Goal: Entertainment & Leisure: Consume media (video, audio)

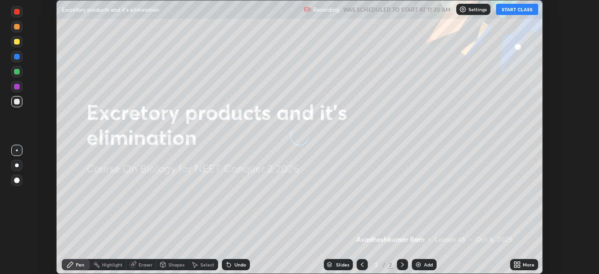
scroll to position [274, 598]
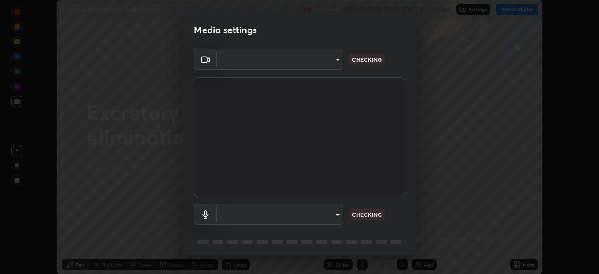
type input "09f294524f3521c037d78ee7cdb71511b6c9344afeed810a356f0d23342d5398"
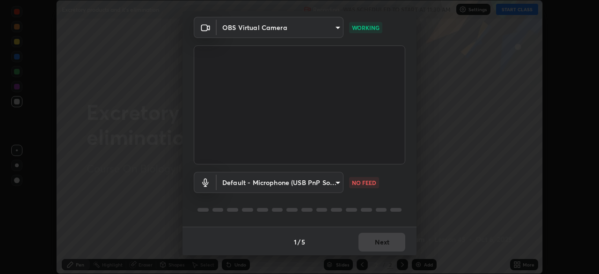
scroll to position [33, 0]
click at [273, 177] on body "Erase all Excretory products and it's elimination Recording WAS SCHEDULED TO ST…" at bounding box center [299, 137] width 599 height 274
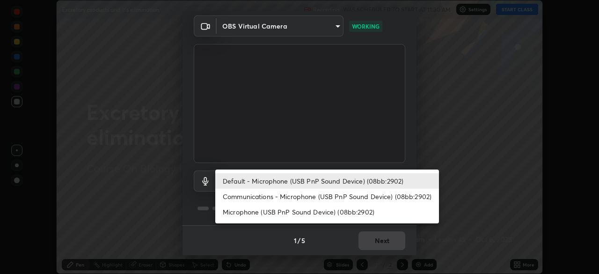
click at [274, 179] on li "Default - Microphone (USB PnP Sound Device) (08bb:2902)" at bounding box center [327, 180] width 224 height 15
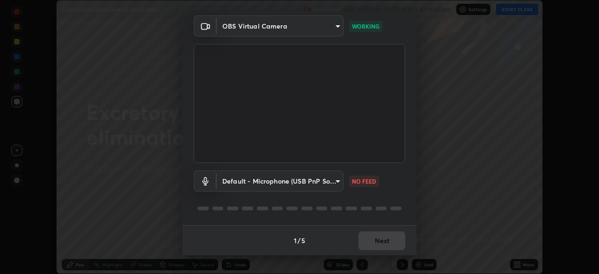
click at [275, 179] on body "Erase all Excretory products and it's elimination Recording WAS SCHEDULED TO ST…" at bounding box center [299, 137] width 599 height 274
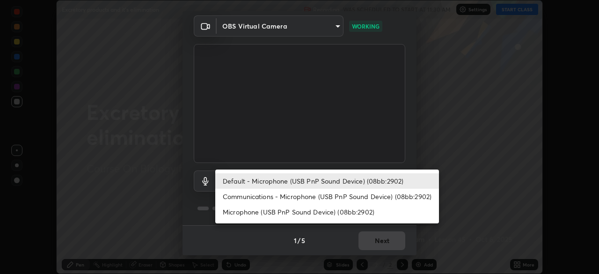
click at [275, 180] on li "Default - Microphone (USB PnP Sound Device) (08bb:2902)" at bounding box center [327, 180] width 224 height 15
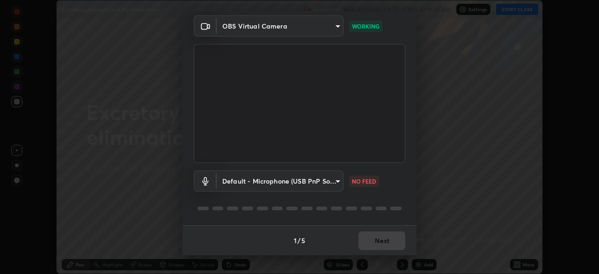
click at [274, 177] on body "Erase all Excretory products and it's elimination Recording WAS SCHEDULED TO ST…" at bounding box center [299, 137] width 599 height 274
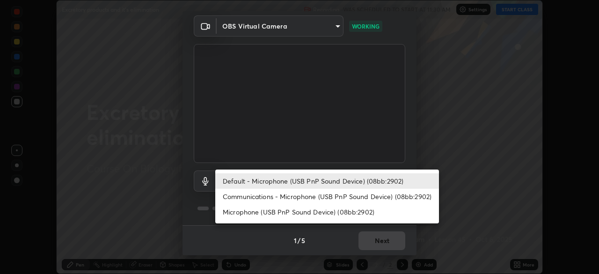
click at [277, 196] on li "Communications - Microphone (USB PnP Sound Device) (08bb:2902)" at bounding box center [327, 196] width 224 height 15
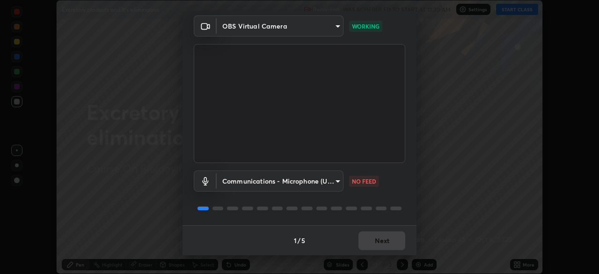
click at [278, 183] on body "Erase all Excretory products and it's elimination Recording WAS SCHEDULED TO ST…" at bounding box center [299, 137] width 599 height 274
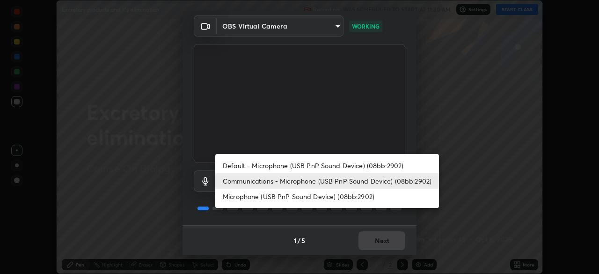
click at [276, 166] on li "Default - Microphone (USB PnP Sound Device) (08bb:2902)" at bounding box center [327, 165] width 224 height 15
type input "default"
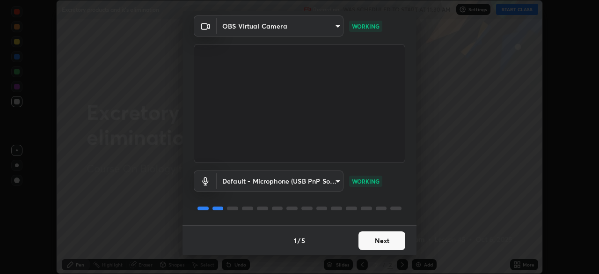
click at [379, 240] on button "Next" at bounding box center [381, 240] width 47 height 19
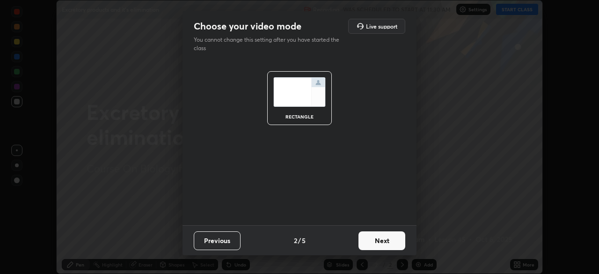
click at [390, 240] on button "Next" at bounding box center [381, 240] width 47 height 19
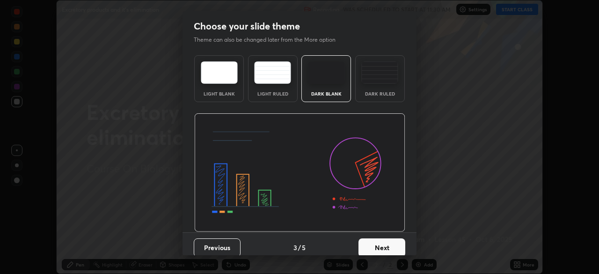
click at [378, 93] on div "Dark Ruled" at bounding box center [379, 93] width 37 height 5
click at [389, 245] on button "Next" at bounding box center [381, 247] width 47 height 19
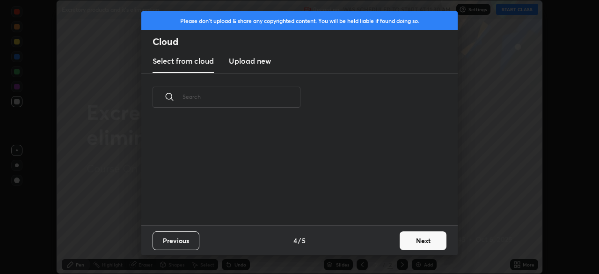
click at [411, 240] on button "Next" at bounding box center [422, 240] width 47 height 19
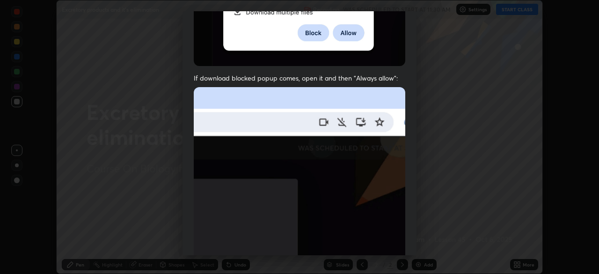
scroll to position [138, 0]
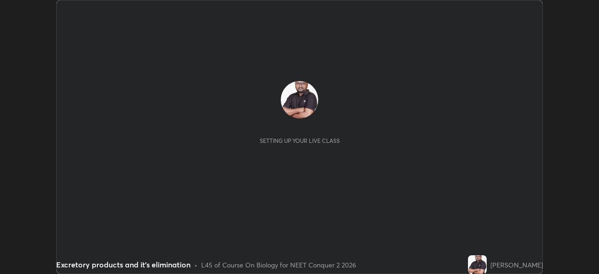
scroll to position [274, 598]
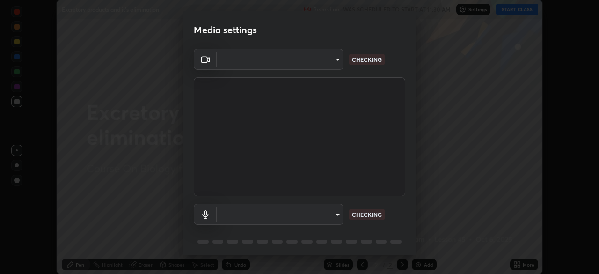
type input "09f294524f3521c037d78ee7cdb71511b6c9344afeed810a356f0d23342d5398"
click at [279, 212] on body "Erase all Excretory products and it's elimination Recording WAS SCHEDULED TO ST…" at bounding box center [299, 137] width 599 height 274
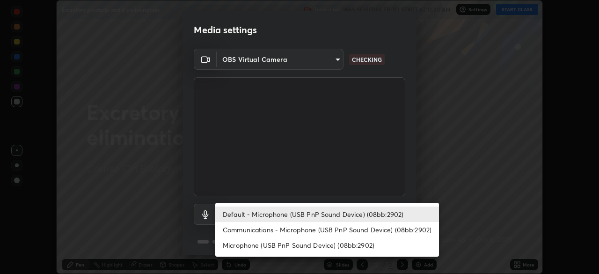
click at [296, 229] on li "Communications - Microphone (USB PnP Sound Device) (08bb:2902)" at bounding box center [327, 229] width 224 height 15
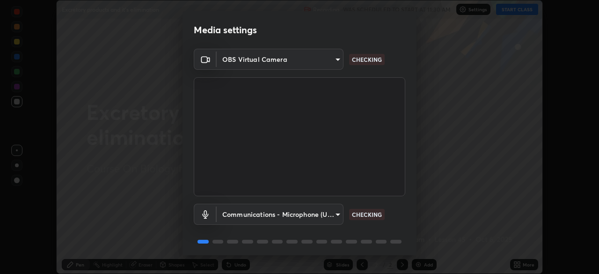
click at [295, 214] on body "Erase all Excretory products and it's elimination Recording WAS SCHEDULED TO ST…" at bounding box center [299, 137] width 599 height 274
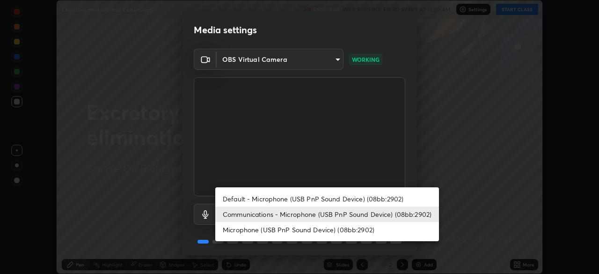
click at [296, 197] on li "Default - Microphone (USB PnP Sound Device) (08bb:2902)" at bounding box center [327, 198] width 224 height 15
type input "default"
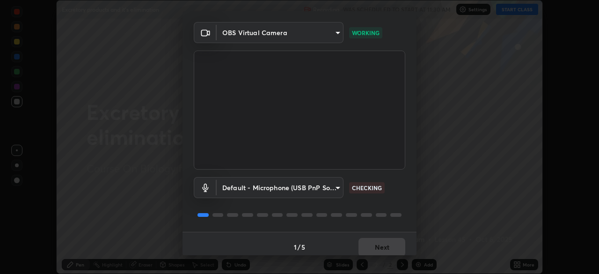
scroll to position [33, 0]
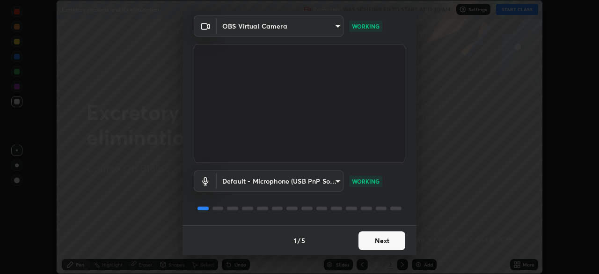
click at [378, 238] on button "Next" at bounding box center [381, 240] width 47 height 19
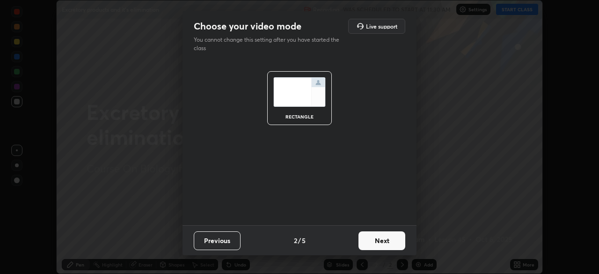
scroll to position [0, 0]
click at [377, 240] on button "Next" at bounding box center [381, 240] width 47 height 19
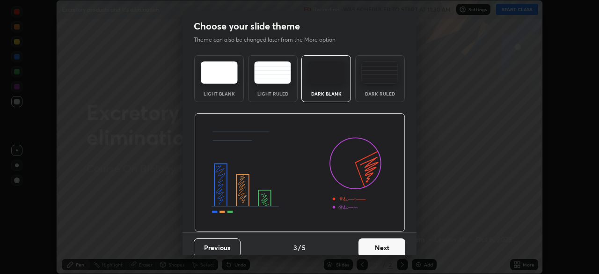
click at [372, 242] on button "Next" at bounding box center [381, 247] width 47 height 19
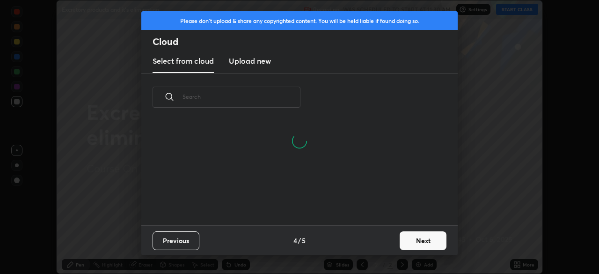
click at [185, 243] on button "Previous" at bounding box center [175, 240] width 47 height 19
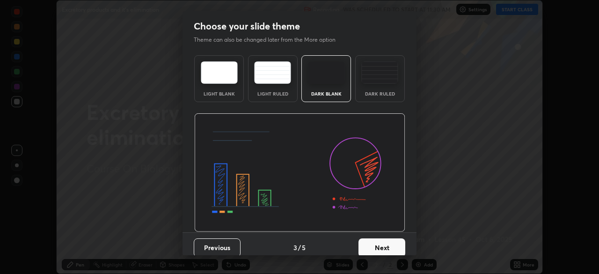
click at [375, 98] on div "Dark Ruled" at bounding box center [380, 78] width 50 height 47
click at [377, 248] on button "Next" at bounding box center [381, 247] width 47 height 19
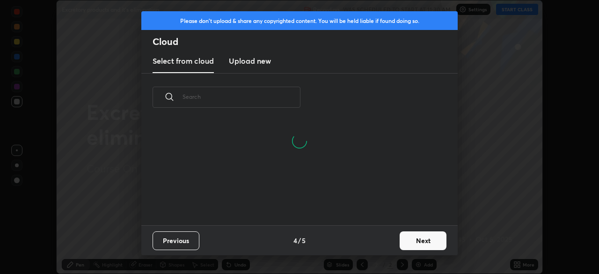
scroll to position [104, 300]
click at [414, 240] on button "Next" at bounding box center [422, 240] width 47 height 19
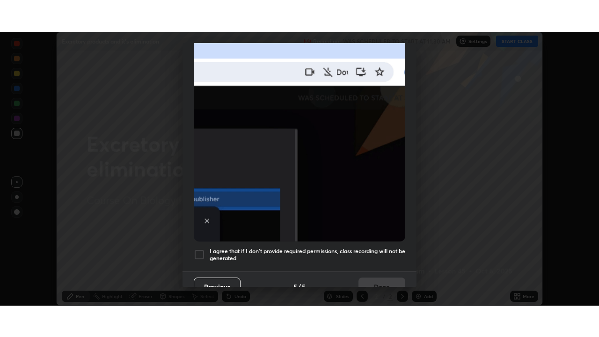
scroll to position [222, 0]
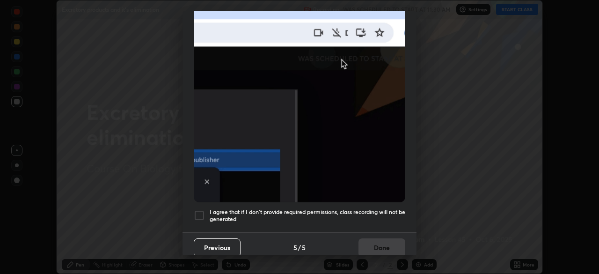
click at [266, 211] on h5 "I agree that if I don't provide required permissions, class recording will not …" at bounding box center [308, 215] width 196 height 15
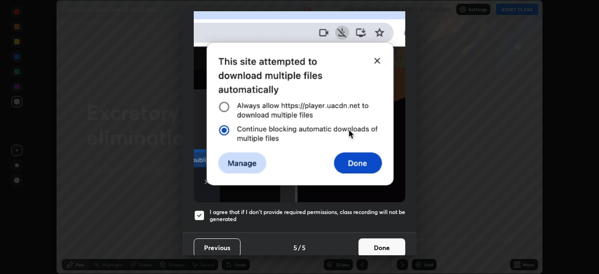
click at [368, 245] on button "Done" at bounding box center [381, 247] width 47 height 19
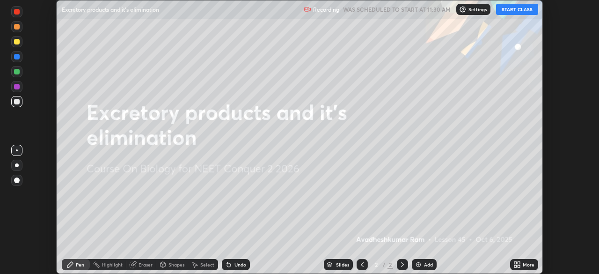
click at [511, 11] on button "START CLASS" at bounding box center [517, 9] width 42 height 11
click at [518, 262] on icon at bounding box center [518, 262] width 2 height 2
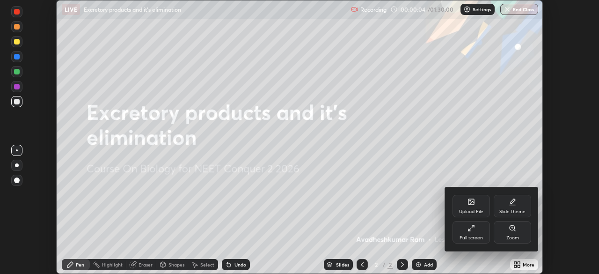
click at [466, 231] on div "Full screen" at bounding box center [470, 232] width 37 height 22
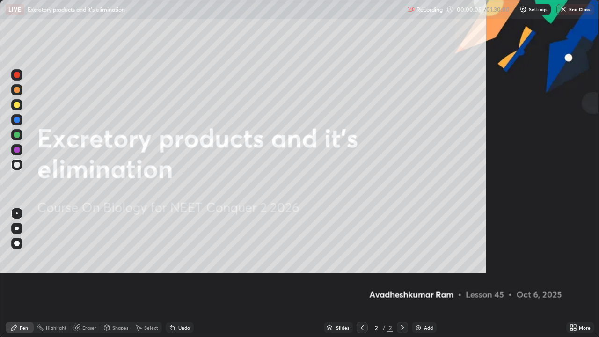
scroll to position [337, 599]
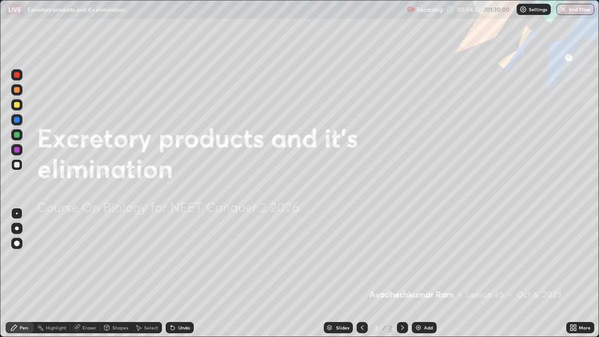
click at [416, 273] on img at bounding box center [417, 327] width 7 height 7
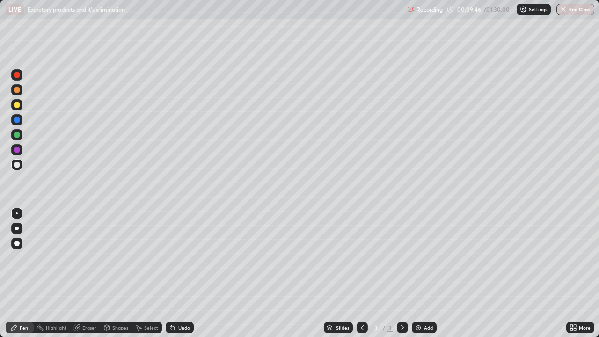
click at [17, 107] on div at bounding box center [17, 105] width 6 height 6
click at [16, 165] on div at bounding box center [17, 165] width 6 height 6
click at [17, 77] on div at bounding box center [17, 75] width 6 height 6
click at [17, 166] on div at bounding box center [17, 165] width 6 height 6
click at [15, 105] on div at bounding box center [17, 105] width 6 height 6
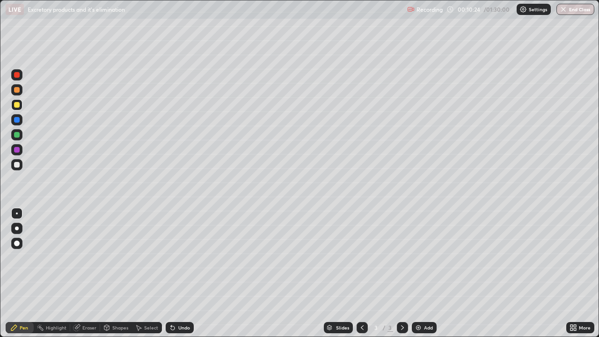
click at [184, 273] on div "Undo" at bounding box center [180, 327] width 28 height 11
click at [16, 164] on div at bounding box center [17, 165] width 6 height 6
click at [17, 165] on div at bounding box center [17, 165] width 6 height 6
click at [19, 164] on div at bounding box center [17, 165] width 6 height 6
click at [17, 134] on div at bounding box center [17, 135] width 6 height 6
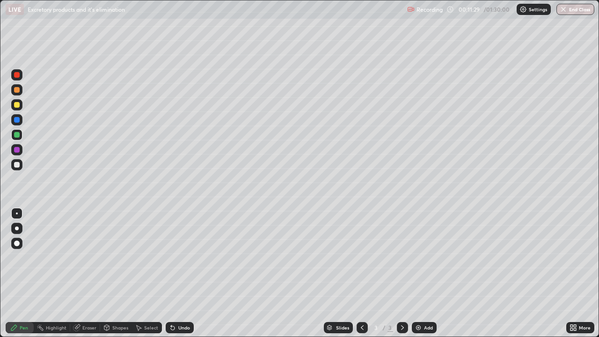
click at [19, 166] on div at bounding box center [17, 165] width 6 height 6
click at [84, 273] on div "Eraser" at bounding box center [89, 327] width 14 height 5
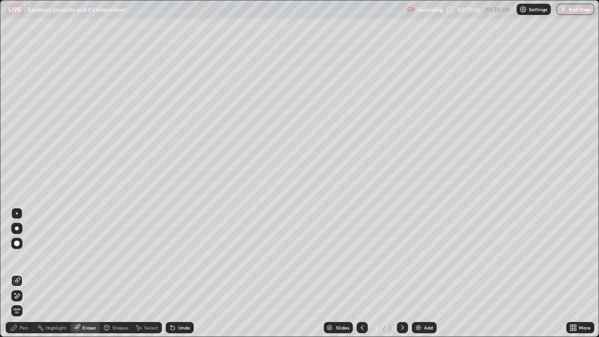
click at [15, 273] on icon at bounding box center [13, 327] width 7 height 7
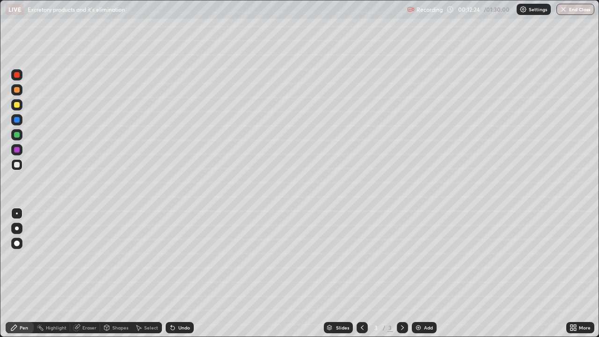
click at [16, 107] on div at bounding box center [17, 105] width 6 height 6
click at [180, 273] on div "Undo" at bounding box center [184, 327] width 12 height 5
click at [16, 136] on div at bounding box center [17, 135] width 6 height 6
click at [17, 213] on div at bounding box center [17, 213] width 2 height 2
click at [16, 136] on div at bounding box center [17, 135] width 6 height 6
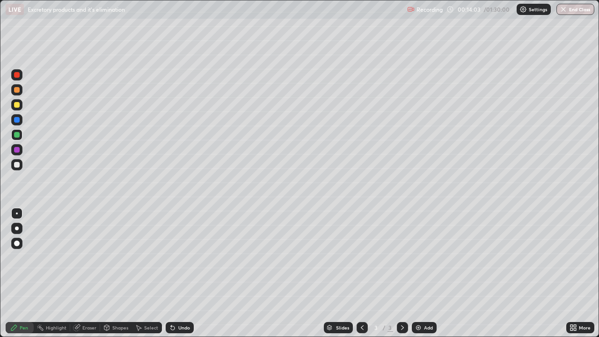
click at [15, 166] on div at bounding box center [17, 165] width 6 height 6
click at [18, 107] on div at bounding box center [17, 105] width 6 height 6
click at [176, 273] on div "Undo" at bounding box center [180, 327] width 28 height 11
click at [174, 273] on icon at bounding box center [172, 327] width 7 height 7
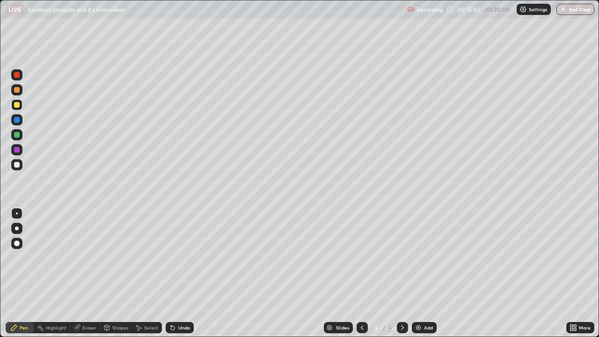
click at [174, 273] on icon at bounding box center [172, 327] width 7 height 7
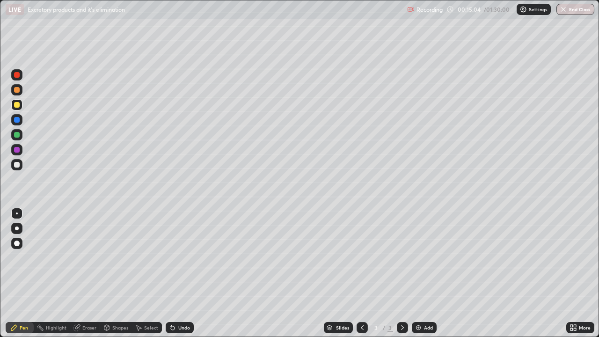
click at [171, 273] on icon at bounding box center [171, 325] width 1 height 1
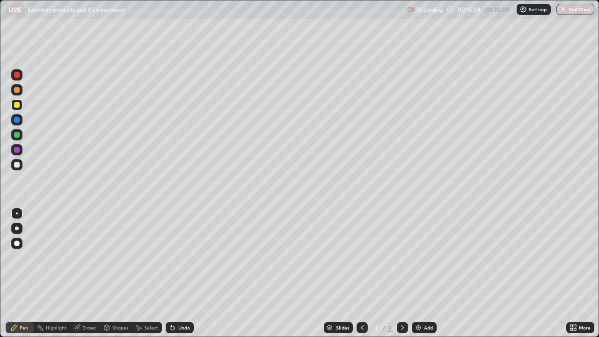
click at [171, 273] on icon at bounding box center [171, 325] width 1 height 1
click at [171, 273] on icon at bounding box center [173, 328] width 4 height 4
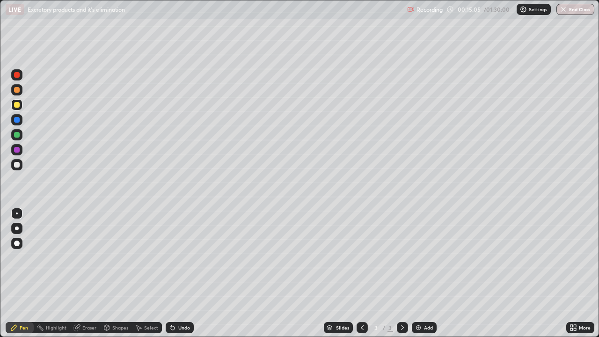
click at [172, 273] on icon at bounding box center [173, 328] width 4 height 4
click at [16, 166] on div at bounding box center [17, 165] width 6 height 6
click at [15, 120] on div at bounding box center [17, 120] width 6 height 6
click at [15, 162] on div at bounding box center [17, 165] width 6 height 6
click at [174, 273] on icon at bounding box center [172, 327] width 7 height 7
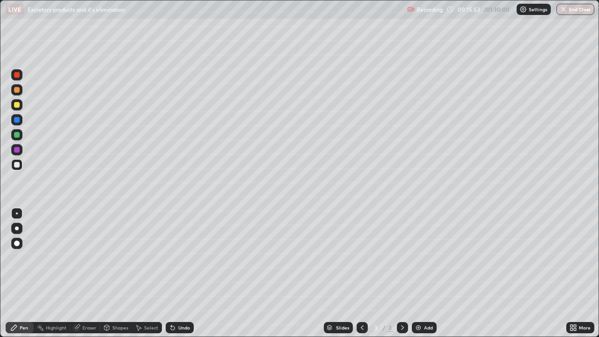
click at [176, 273] on div "Undo" at bounding box center [180, 327] width 28 height 11
click at [16, 104] on div at bounding box center [17, 105] width 6 height 6
click at [171, 273] on icon at bounding box center [173, 328] width 4 height 4
click at [16, 88] on div at bounding box center [17, 90] width 6 height 6
click at [16, 105] on div at bounding box center [17, 105] width 6 height 6
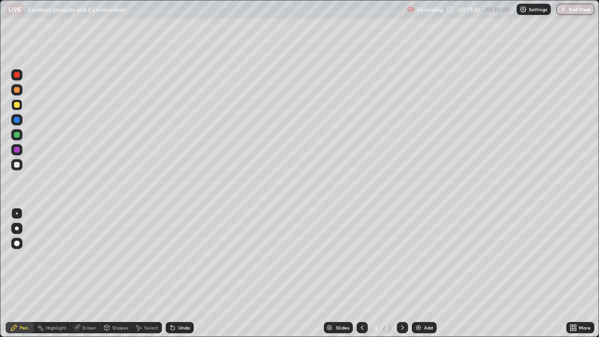
click at [16, 166] on div at bounding box center [17, 165] width 6 height 6
click at [19, 106] on div at bounding box center [17, 105] width 6 height 6
click at [15, 163] on div at bounding box center [17, 165] width 6 height 6
click at [17, 104] on div at bounding box center [17, 105] width 6 height 6
click at [176, 273] on div "Undo" at bounding box center [180, 327] width 28 height 11
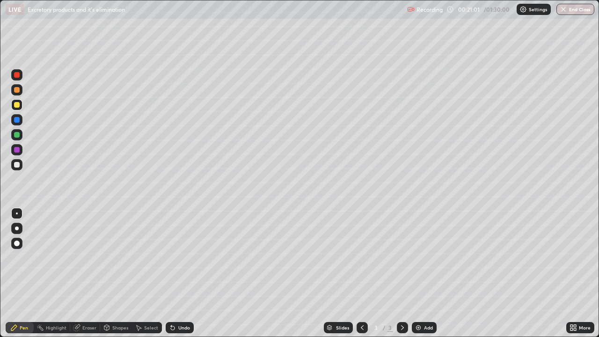
click at [18, 106] on div at bounding box center [17, 105] width 6 height 6
click at [17, 136] on div at bounding box center [17, 135] width 6 height 6
click at [16, 107] on div at bounding box center [17, 105] width 6 height 6
click at [17, 164] on div at bounding box center [17, 165] width 6 height 6
click at [17, 136] on div at bounding box center [17, 135] width 6 height 6
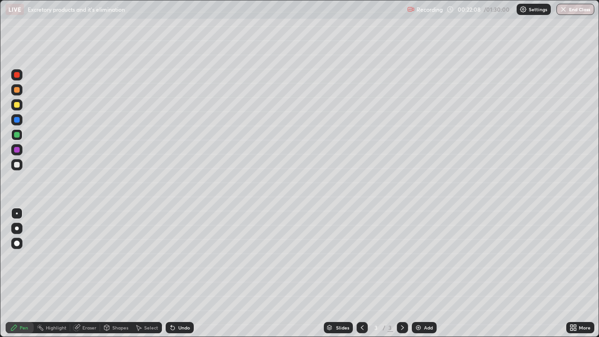
click at [83, 273] on div "Eraser" at bounding box center [89, 327] width 14 height 5
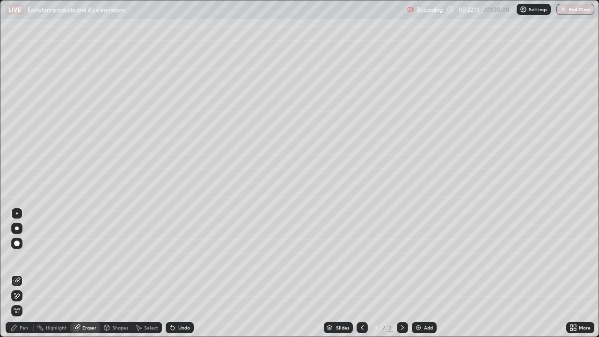
click at [20, 273] on div "Pen" at bounding box center [24, 327] width 8 height 5
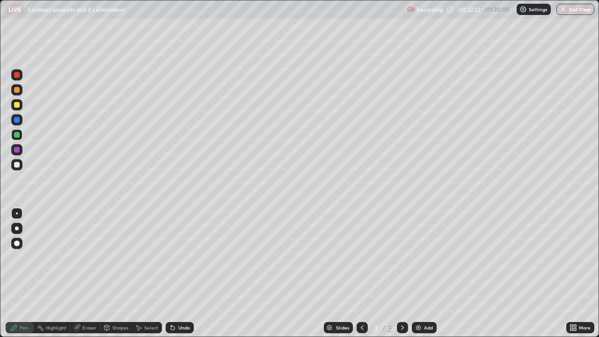
click at [17, 107] on div at bounding box center [17, 105] width 6 height 6
click at [424, 273] on div "Add" at bounding box center [428, 327] width 9 height 5
click at [17, 74] on div at bounding box center [17, 75] width 6 height 6
click at [181, 273] on div "Undo" at bounding box center [184, 327] width 12 height 5
click at [180, 273] on div "Undo" at bounding box center [184, 327] width 12 height 5
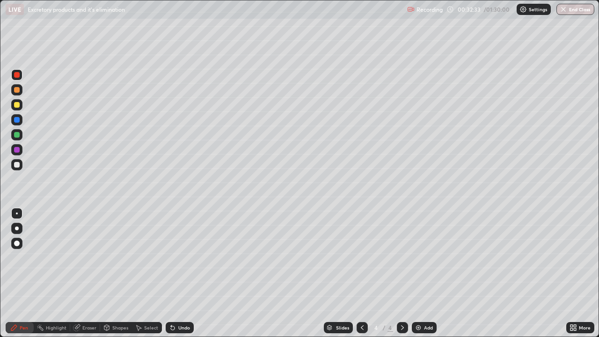
click at [180, 273] on div "Undo" at bounding box center [184, 327] width 12 height 5
click at [178, 273] on div "Undo" at bounding box center [180, 327] width 28 height 11
click at [178, 273] on div "Undo" at bounding box center [184, 327] width 12 height 5
click at [177, 273] on div "Undo" at bounding box center [180, 327] width 28 height 11
click at [178, 273] on div "Undo" at bounding box center [184, 327] width 12 height 5
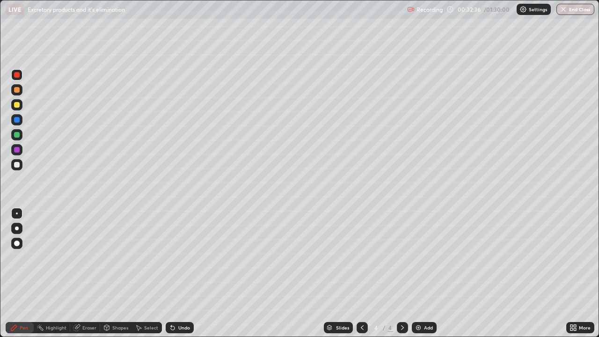
click at [18, 105] on div at bounding box center [17, 105] width 6 height 6
click at [15, 164] on div at bounding box center [17, 165] width 6 height 6
click at [187, 273] on div "Undo" at bounding box center [180, 327] width 28 height 11
click at [15, 105] on div at bounding box center [17, 105] width 6 height 6
click at [16, 163] on div at bounding box center [17, 165] width 6 height 6
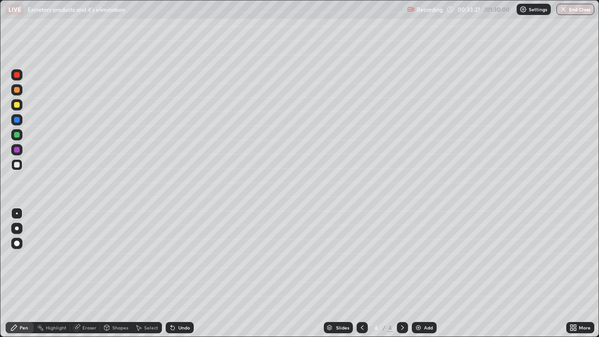
click at [16, 74] on div at bounding box center [17, 75] width 6 height 6
click at [16, 75] on div at bounding box center [17, 75] width 6 height 6
click at [16, 167] on div at bounding box center [17, 165] width 6 height 6
click at [414, 273] on img at bounding box center [417, 327] width 7 height 7
click at [16, 103] on div at bounding box center [17, 105] width 6 height 6
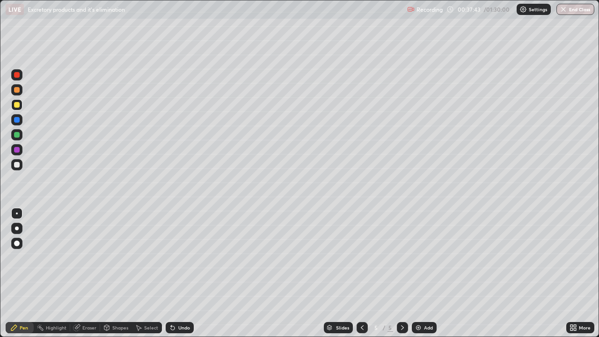
click at [16, 106] on div at bounding box center [17, 105] width 6 height 6
click at [15, 165] on div at bounding box center [17, 165] width 6 height 6
click at [14, 165] on div at bounding box center [16, 164] width 11 height 11
click at [17, 73] on div at bounding box center [17, 75] width 6 height 6
click at [16, 166] on div at bounding box center [17, 165] width 6 height 6
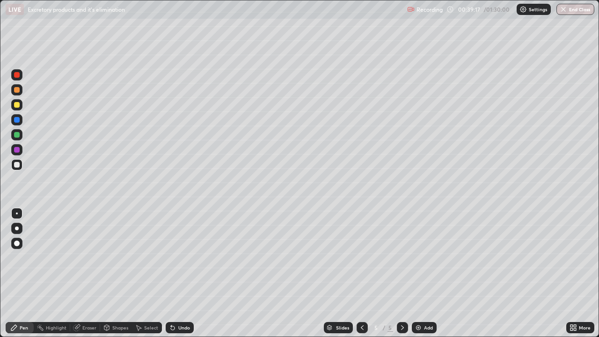
click at [79, 273] on icon at bounding box center [76, 327] width 7 height 7
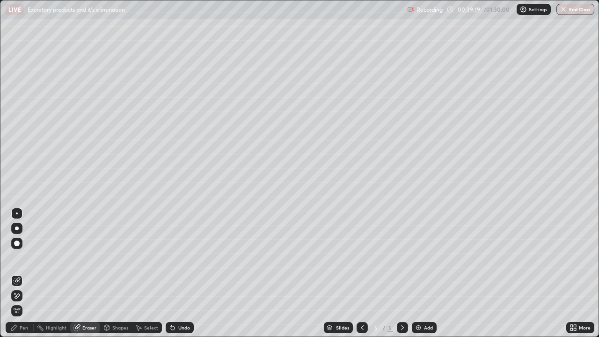
click at [14, 273] on icon at bounding box center [14, 328] width 6 height 6
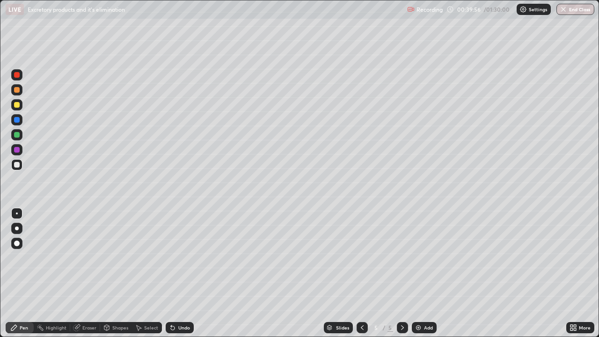
click at [83, 273] on div "Eraser" at bounding box center [89, 327] width 14 height 5
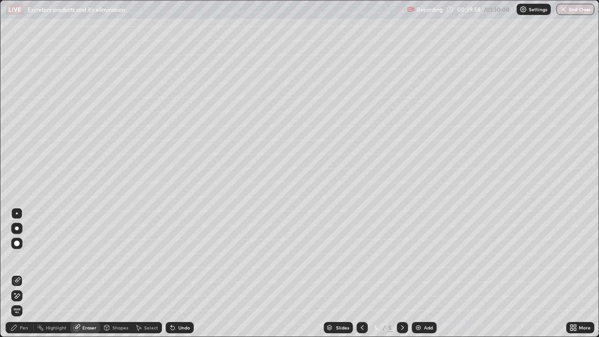
click at [17, 273] on icon at bounding box center [13, 327] width 7 height 7
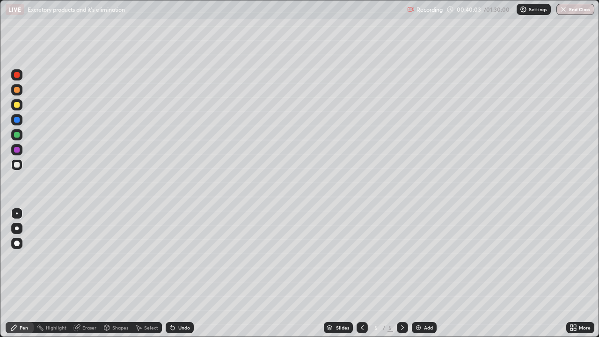
click at [16, 105] on div at bounding box center [17, 105] width 6 height 6
click at [23, 273] on div "Pen" at bounding box center [24, 327] width 8 height 5
click at [16, 88] on div at bounding box center [17, 90] width 6 height 6
click at [15, 106] on div at bounding box center [17, 105] width 6 height 6
click at [19, 166] on div at bounding box center [17, 165] width 6 height 6
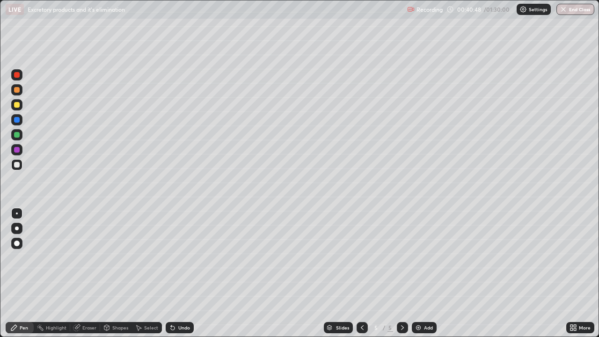
click at [15, 169] on div at bounding box center [16, 164] width 11 height 11
click at [13, 242] on div at bounding box center [16, 243] width 11 height 11
click at [15, 210] on div at bounding box center [16, 213] width 11 height 11
click at [18, 75] on div at bounding box center [17, 75] width 6 height 6
click at [17, 165] on div at bounding box center [17, 165] width 6 height 6
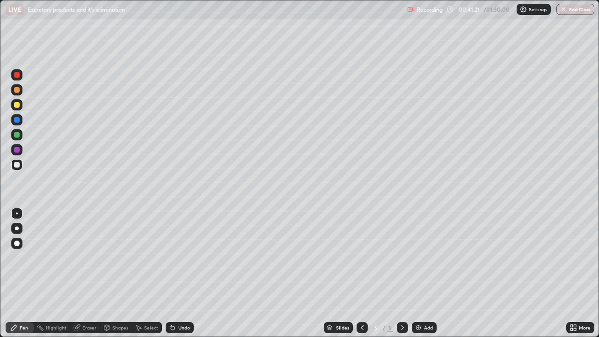
click at [15, 106] on div at bounding box center [17, 105] width 6 height 6
click at [183, 273] on div "Undo" at bounding box center [184, 327] width 12 height 5
click at [16, 166] on div at bounding box center [17, 165] width 6 height 6
click at [176, 273] on div "Undo" at bounding box center [180, 327] width 28 height 11
click at [181, 273] on div "Undo" at bounding box center [184, 327] width 12 height 5
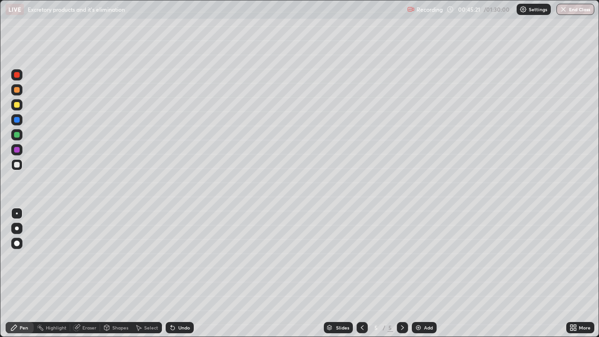
click at [87, 273] on div "Eraser" at bounding box center [89, 327] width 14 height 5
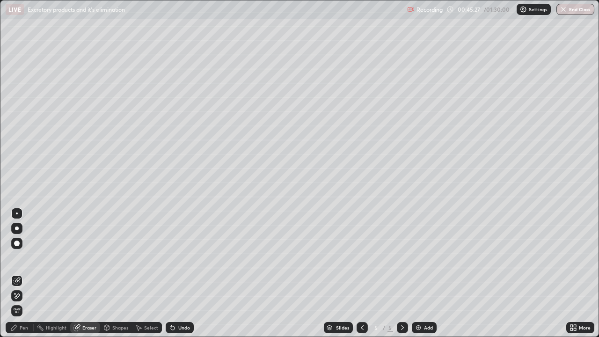
click at [23, 273] on div "Pen" at bounding box center [24, 327] width 8 height 5
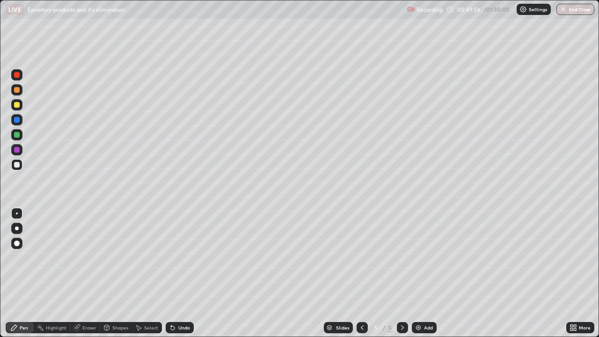
click at [85, 273] on div "Eraser" at bounding box center [89, 327] width 14 height 5
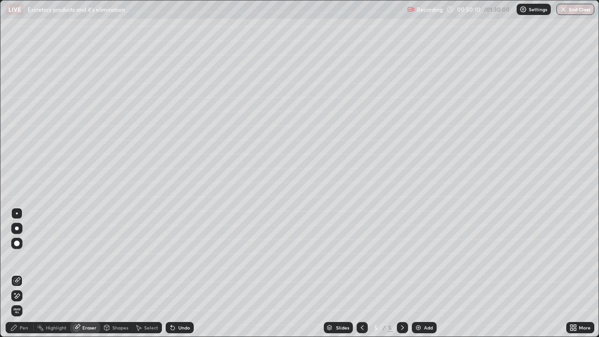
click at [22, 273] on div "Pen" at bounding box center [20, 327] width 28 height 11
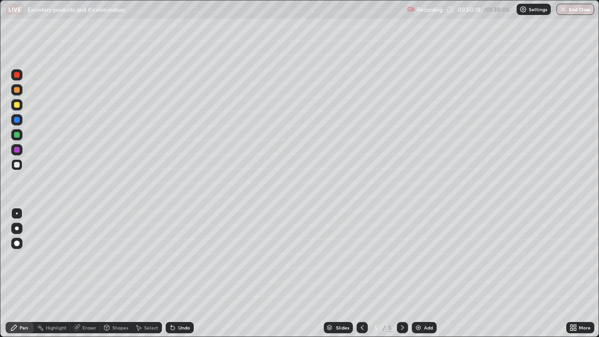
click at [171, 273] on icon at bounding box center [173, 328] width 4 height 4
click at [175, 273] on div "Undo" at bounding box center [180, 327] width 28 height 11
click at [80, 273] on div "Eraser" at bounding box center [85, 327] width 30 height 11
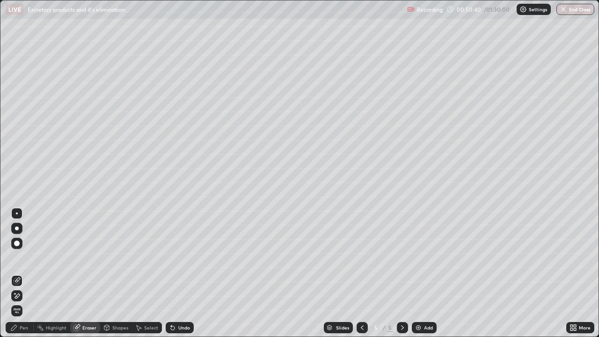
click at [23, 273] on div "Pen" at bounding box center [20, 327] width 28 height 11
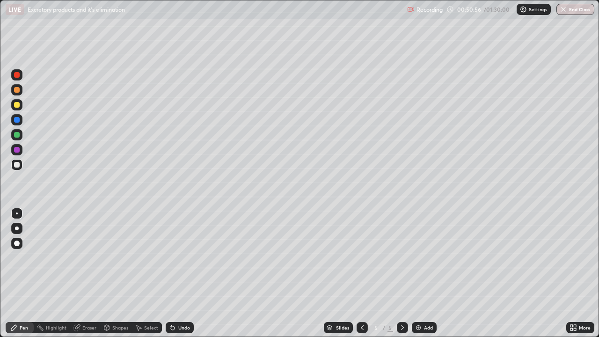
click at [83, 273] on div "Eraser" at bounding box center [85, 327] width 30 height 11
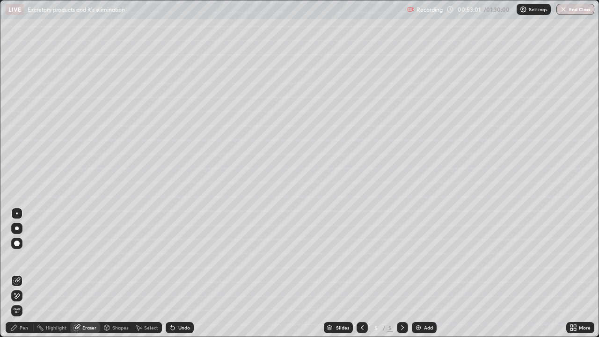
click at [417, 273] on img at bounding box center [417, 327] width 7 height 7
click at [21, 273] on div "Pen" at bounding box center [24, 327] width 8 height 5
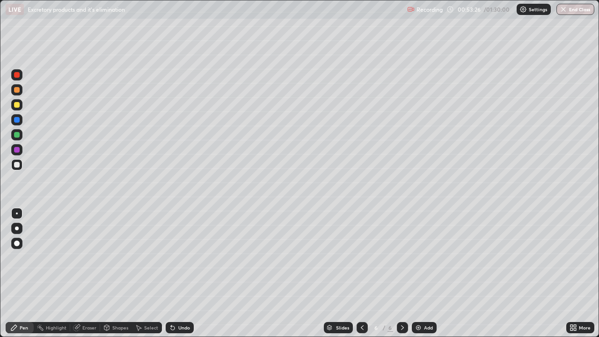
click at [179, 273] on div "Undo" at bounding box center [184, 327] width 12 height 5
click at [178, 273] on div "Undo" at bounding box center [184, 327] width 12 height 5
click at [179, 273] on div "Undo" at bounding box center [184, 327] width 12 height 5
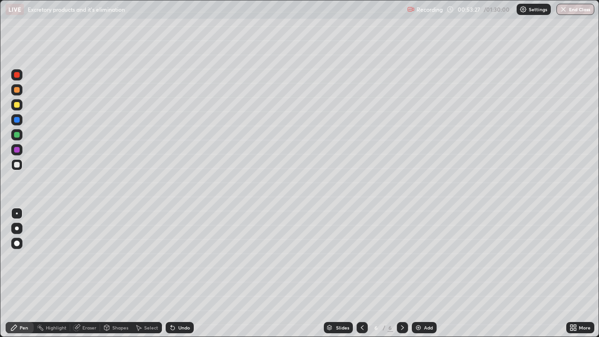
click at [179, 273] on div "Undo" at bounding box center [184, 327] width 12 height 5
click at [178, 273] on div "Undo" at bounding box center [184, 327] width 12 height 5
click at [176, 273] on div "Undo" at bounding box center [180, 327] width 28 height 11
click at [178, 273] on div "Undo" at bounding box center [184, 327] width 12 height 5
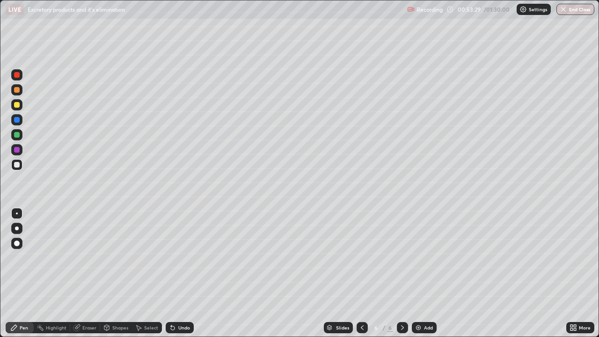
click at [18, 74] on div at bounding box center [17, 75] width 6 height 6
click at [19, 120] on div at bounding box center [17, 120] width 6 height 6
click at [181, 273] on div "Undo" at bounding box center [184, 327] width 12 height 5
click at [181, 273] on div "Undo" at bounding box center [180, 327] width 28 height 11
click at [185, 273] on div "Undo" at bounding box center [180, 327] width 28 height 11
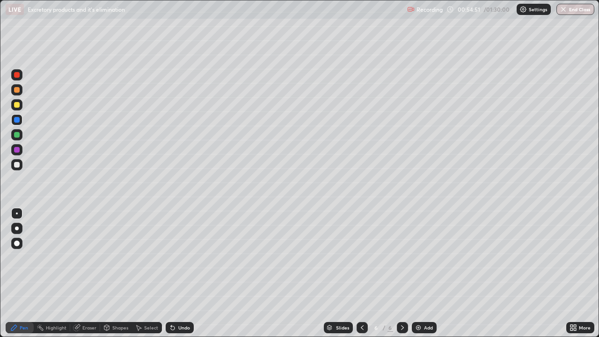
click at [186, 273] on div "Undo" at bounding box center [180, 327] width 28 height 11
click at [182, 273] on div "Undo" at bounding box center [180, 327] width 28 height 11
click at [183, 273] on div "Undo" at bounding box center [180, 327] width 28 height 11
click at [182, 273] on div "Undo" at bounding box center [184, 327] width 12 height 5
click at [179, 273] on div "Undo" at bounding box center [184, 327] width 12 height 5
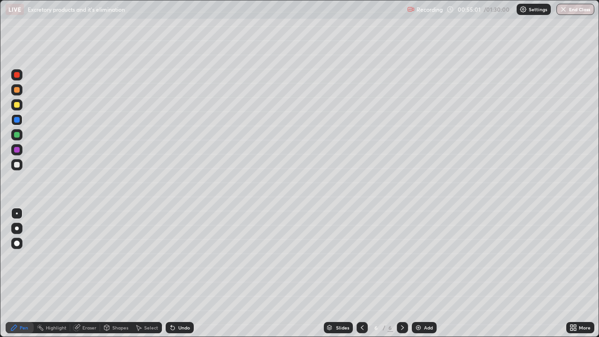
click at [16, 74] on div at bounding box center [17, 75] width 6 height 6
click at [17, 164] on div at bounding box center [17, 165] width 6 height 6
click at [17, 246] on div at bounding box center [17, 243] width 6 height 6
click at [16, 209] on div at bounding box center [16, 213] width 11 height 11
click at [424, 273] on div "Add" at bounding box center [428, 327] width 9 height 5
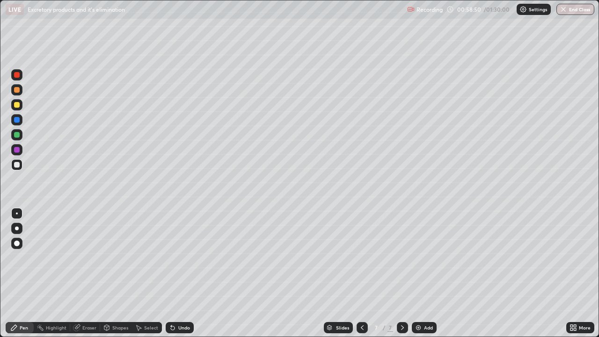
click at [21, 273] on div "Pen" at bounding box center [24, 327] width 8 height 5
click at [17, 209] on div at bounding box center [16, 213] width 11 height 11
click at [17, 106] on div at bounding box center [17, 105] width 6 height 6
click at [184, 273] on div "Undo" at bounding box center [180, 327] width 28 height 11
click at [181, 273] on div "Undo" at bounding box center [184, 327] width 12 height 5
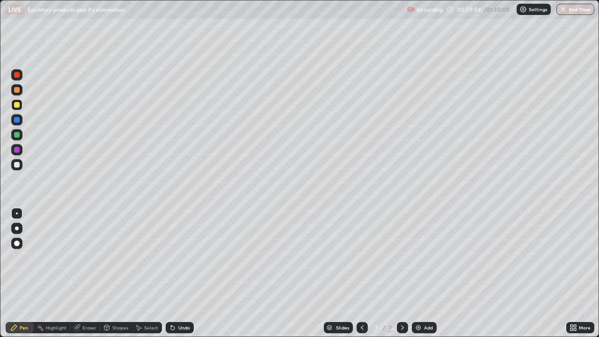
click at [181, 273] on div "Undo" at bounding box center [184, 327] width 12 height 5
click at [182, 273] on div "Undo" at bounding box center [184, 327] width 12 height 5
click at [16, 163] on div at bounding box center [17, 165] width 6 height 6
click at [171, 273] on icon at bounding box center [173, 328] width 4 height 4
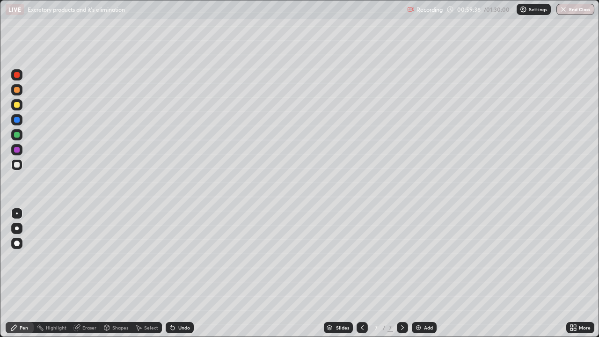
click at [172, 273] on div "Undo" at bounding box center [180, 327] width 28 height 11
click at [173, 273] on icon at bounding box center [172, 327] width 7 height 7
click at [174, 273] on div "Undo" at bounding box center [180, 327] width 28 height 11
click at [17, 89] on div at bounding box center [17, 90] width 6 height 6
click at [16, 106] on div at bounding box center [17, 105] width 6 height 6
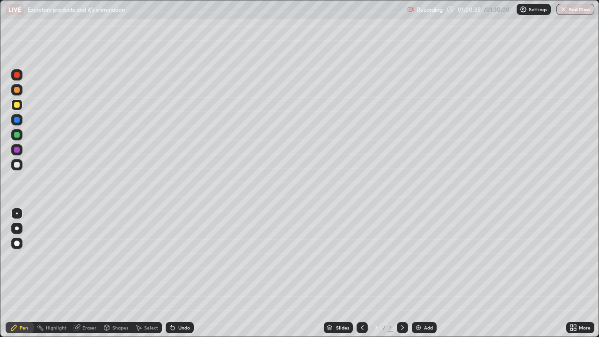
click at [15, 122] on div at bounding box center [17, 120] width 6 height 6
click at [183, 273] on div "Undo" at bounding box center [180, 327] width 28 height 11
click at [19, 106] on div at bounding box center [17, 105] width 6 height 6
click at [17, 167] on div at bounding box center [17, 165] width 6 height 6
click at [18, 105] on div at bounding box center [17, 105] width 6 height 6
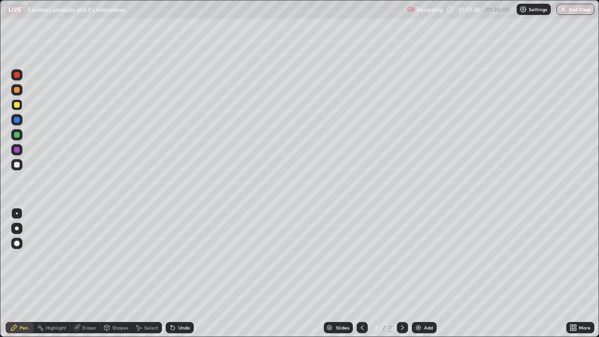
click at [179, 273] on div "Undo" at bounding box center [184, 327] width 12 height 5
click at [181, 273] on div "Undo" at bounding box center [180, 327] width 28 height 11
click at [17, 163] on div at bounding box center [17, 165] width 6 height 6
click at [179, 273] on div "Undo" at bounding box center [184, 327] width 12 height 5
click at [174, 273] on icon at bounding box center [172, 327] width 7 height 7
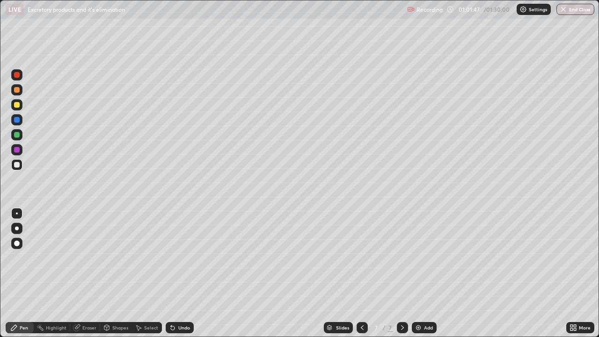
click at [17, 91] on div at bounding box center [17, 90] width 6 height 6
click at [176, 273] on div "Undo" at bounding box center [180, 327] width 28 height 11
click at [181, 273] on div "Undo" at bounding box center [180, 327] width 28 height 11
click at [180, 273] on div "Undo" at bounding box center [180, 327] width 28 height 11
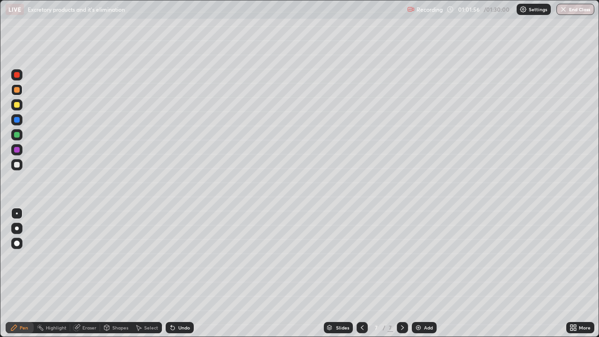
click at [181, 273] on div "Undo" at bounding box center [180, 327] width 28 height 11
click at [16, 135] on div at bounding box center [17, 135] width 6 height 6
click at [15, 106] on div at bounding box center [17, 105] width 6 height 6
click at [15, 120] on div at bounding box center [17, 120] width 6 height 6
click at [180, 273] on div "Undo" at bounding box center [180, 327] width 28 height 11
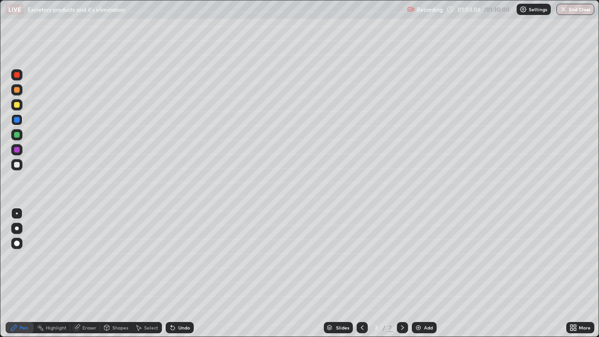
click at [181, 273] on div "Undo" at bounding box center [184, 327] width 12 height 5
click at [15, 90] on div at bounding box center [17, 90] width 6 height 6
click at [16, 122] on div at bounding box center [17, 120] width 6 height 6
click at [17, 137] on div at bounding box center [17, 135] width 6 height 6
click at [88, 273] on div "Eraser" at bounding box center [89, 327] width 14 height 5
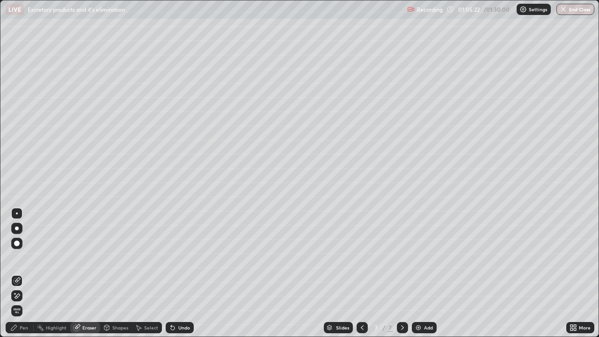
click at [23, 273] on div "Pen" at bounding box center [20, 327] width 28 height 11
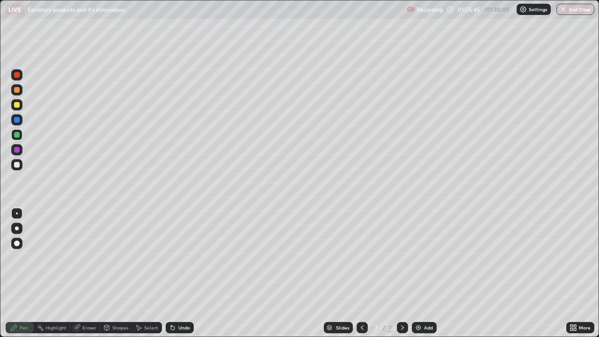
click at [79, 273] on icon at bounding box center [77, 326] width 5 height 5
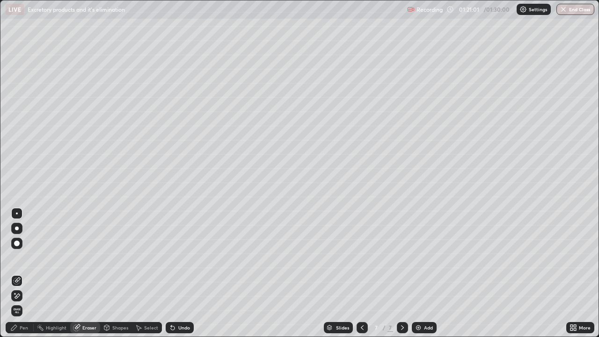
click at [566, 13] on img "button" at bounding box center [562, 9] width 7 height 7
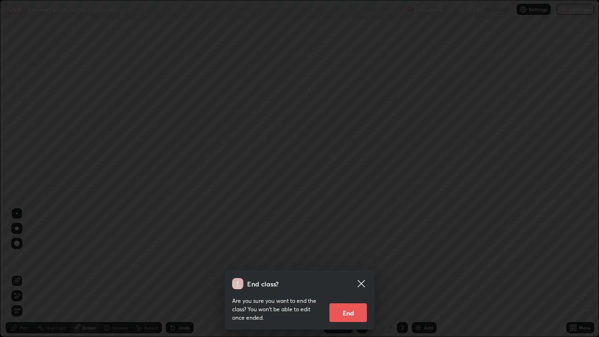
click at [357, 273] on button "End" at bounding box center [347, 312] width 37 height 19
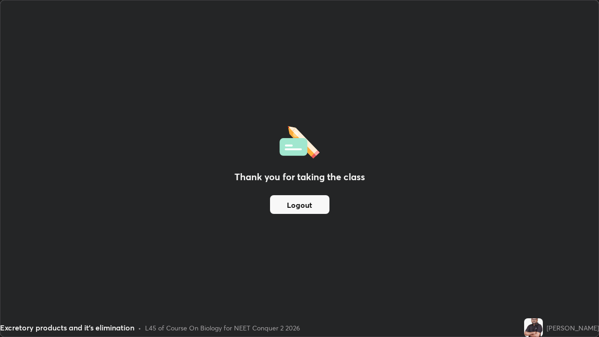
click at [323, 205] on button "Logout" at bounding box center [299, 204] width 59 height 19
